Goal: Task Accomplishment & Management: Complete application form

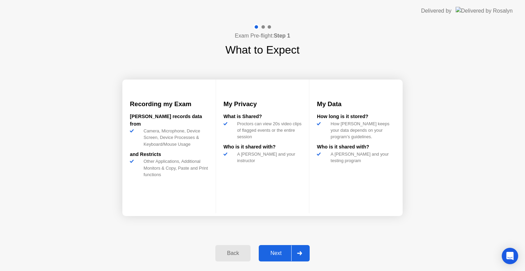
click at [290, 259] on button "Next" at bounding box center [284, 253] width 51 height 16
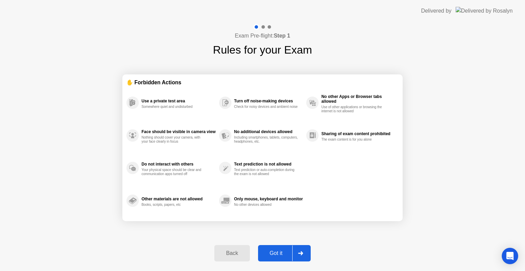
click at [285, 260] on button "Got it" at bounding box center [284, 253] width 53 height 16
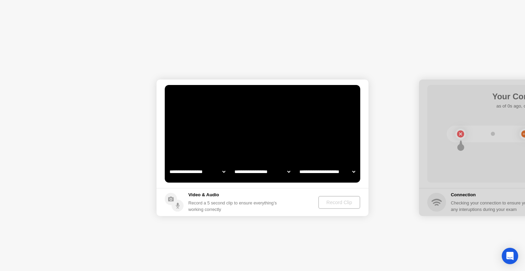
select select "**********"
select select "*******"
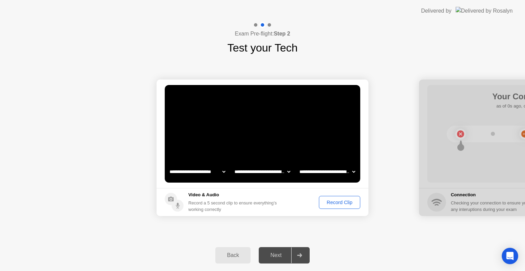
click at [284, 254] on div "Next" at bounding box center [276, 255] width 30 height 6
click at [341, 207] on button "Record Clip" at bounding box center [339, 202] width 41 height 13
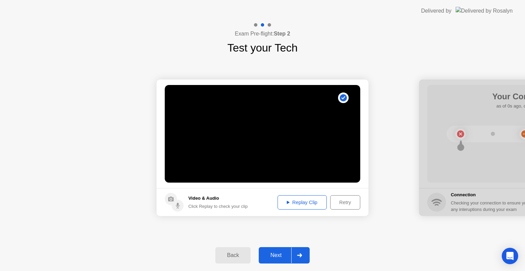
click at [302, 204] on div "Replay Clip" at bounding box center [302, 202] width 44 height 5
click at [277, 259] on div "Next" at bounding box center [276, 255] width 30 height 6
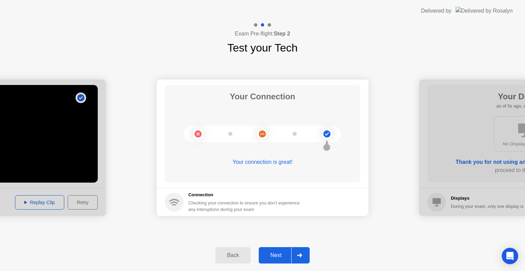
click at [280, 254] on div "Next" at bounding box center [276, 255] width 30 height 6
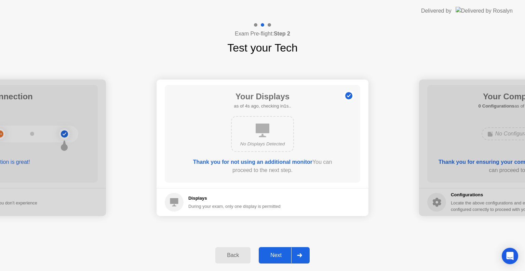
click at [280, 254] on div "Next" at bounding box center [276, 255] width 30 height 6
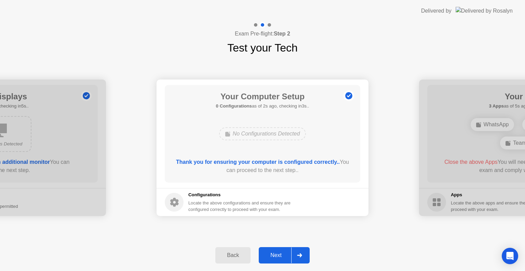
click at [280, 254] on div "Next" at bounding box center [276, 255] width 30 height 6
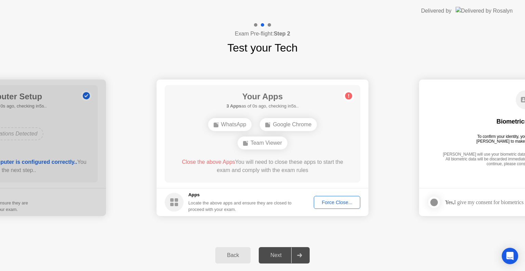
click at [280, 254] on div "Next" at bounding box center [276, 255] width 30 height 6
click at [339, 207] on button "Force Close..." at bounding box center [336, 202] width 46 height 13
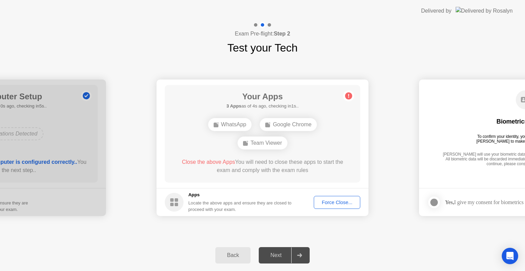
click at [337, 207] on button "Force Close..." at bounding box center [336, 202] width 46 height 13
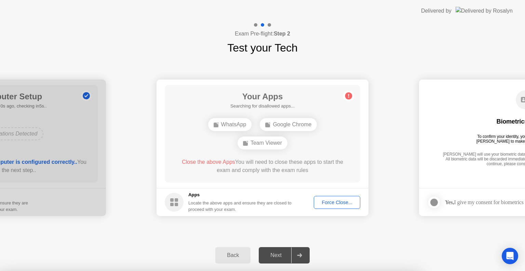
click at [376, 271] on div at bounding box center [262, 271] width 525 height 0
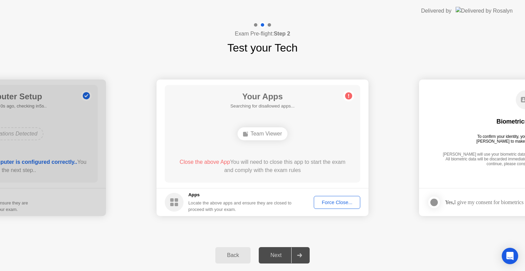
click at [329, 202] on div "Force Close..." at bounding box center [337, 202] width 42 height 5
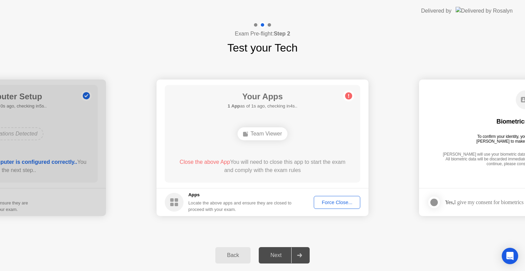
drag, startPoint x: 213, startPoint y: 160, endPoint x: 268, endPoint y: 162, distance: 54.3
click at [264, 159] on div "Close the above App You will need to close this app to start the exam and compl…" at bounding box center [262, 166] width 176 height 16
click at [328, 193] on footer "Apps Locate the above apps and ensure they are closed to proceed with your exam…" at bounding box center [262, 202] width 212 height 28
click at [330, 195] on footer "Apps Locate the above apps and ensure they are closed to proceed with your exam…" at bounding box center [262, 202] width 212 height 28
click at [331, 198] on button "Force Close..." at bounding box center [336, 202] width 46 height 13
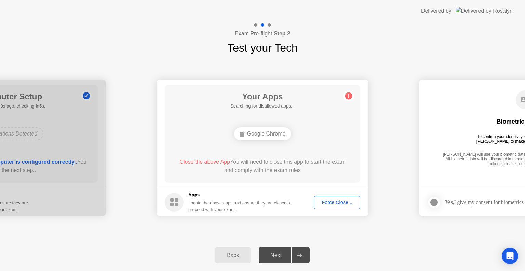
click at [334, 206] on button "Force Close..." at bounding box center [336, 202] width 46 height 13
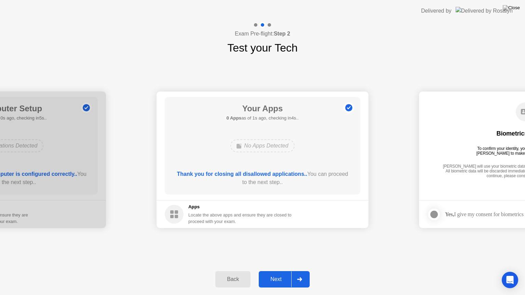
click at [272, 271] on div "Next" at bounding box center [276, 279] width 30 height 6
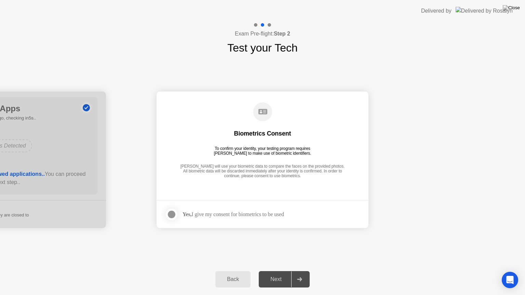
click at [272, 271] on div "Next" at bounding box center [276, 279] width 30 height 6
click at [175, 214] on div at bounding box center [171, 214] width 8 height 8
click at [278, 271] on button "Next" at bounding box center [284, 279] width 51 height 16
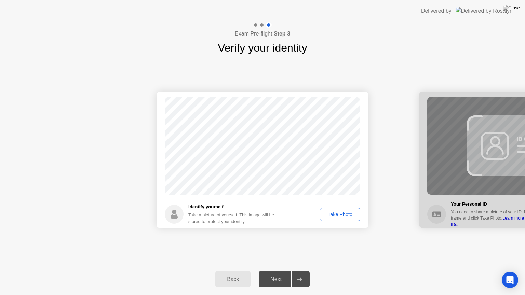
click at [333, 213] on div "Take Photo" at bounding box center [340, 214] width 36 height 5
click at [277, 271] on div "Next" at bounding box center [276, 279] width 30 height 6
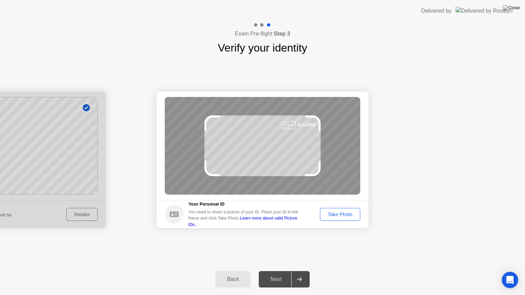
click at [335, 221] on footer "Your Personal ID You need to share a picture of your ID. Place your ID in the f…" at bounding box center [262, 214] width 212 height 28
click at [339, 216] on div "Take Photo" at bounding box center [340, 214] width 36 height 5
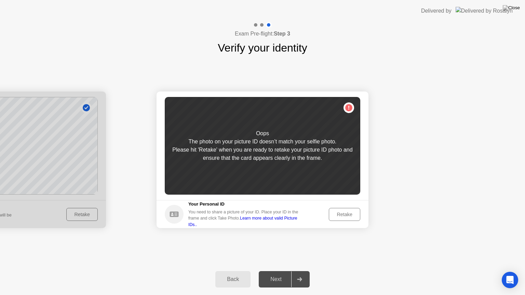
click at [340, 216] on div "Retake" at bounding box center [344, 214] width 27 height 5
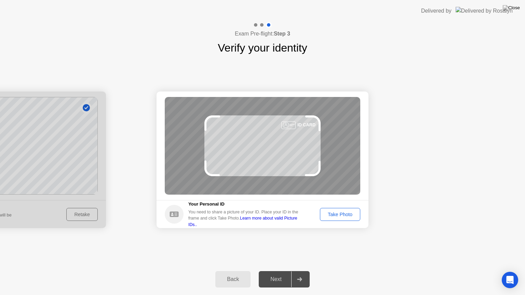
click at [342, 217] on div "Take Photo" at bounding box center [340, 214] width 36 height 5
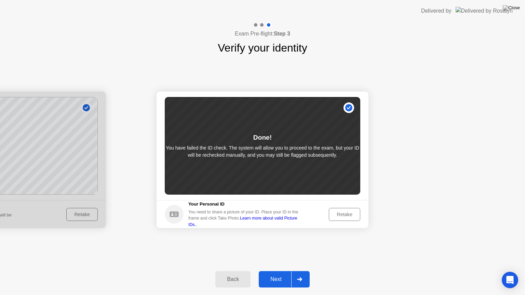
click at [268, 271] on button "Next" at bounding box center [284, 279] width 51 height 16
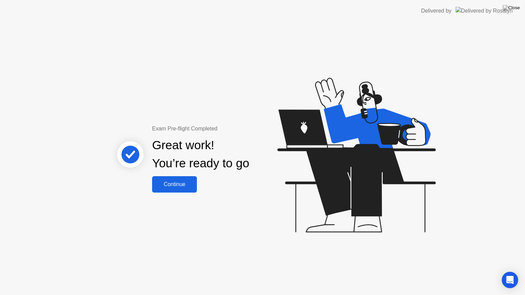
click at [180, 182] on div "Continue" at bounding box center [174, 184] width 41 height 6
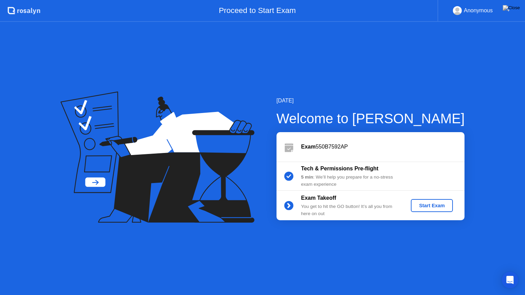
click at [445, 207] on div "Start Exam" at bounding box center [431, 205] width 37 height 5
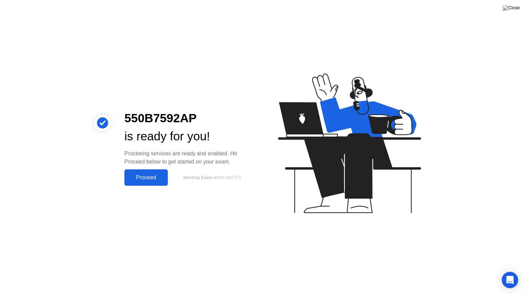
click at [147, 178] on div "Proceed" at bounding box center [145, 177] width 39 height 6
